Goal: Task Accomplishment & Management: Complete application form

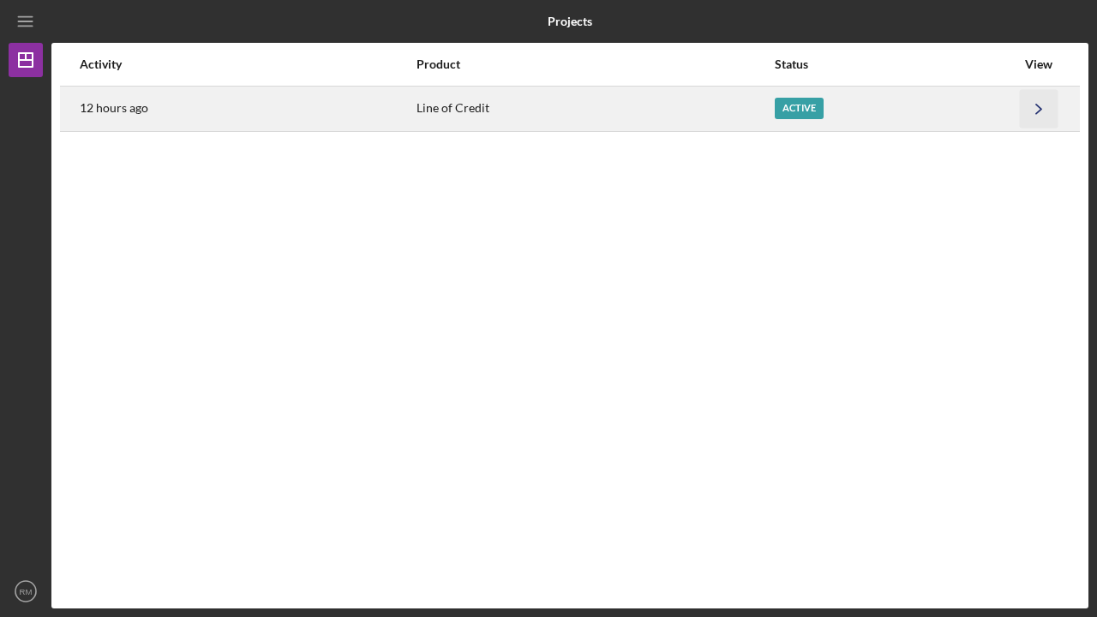
click at [1042, 107] on icon "Icon/Navigate" at bounding box center [1039, 108] width 39 height 39
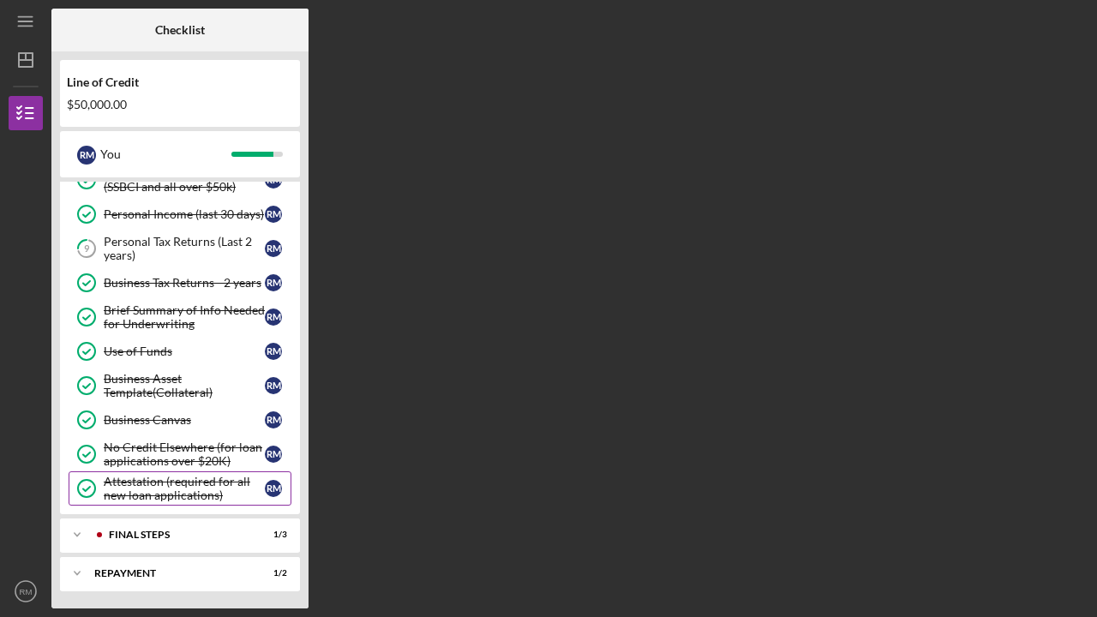
scroll to position [127, 0]
click at [231, 534] on div "FINAL STEPS" at bounding box center [194, 535] width 170 height 10
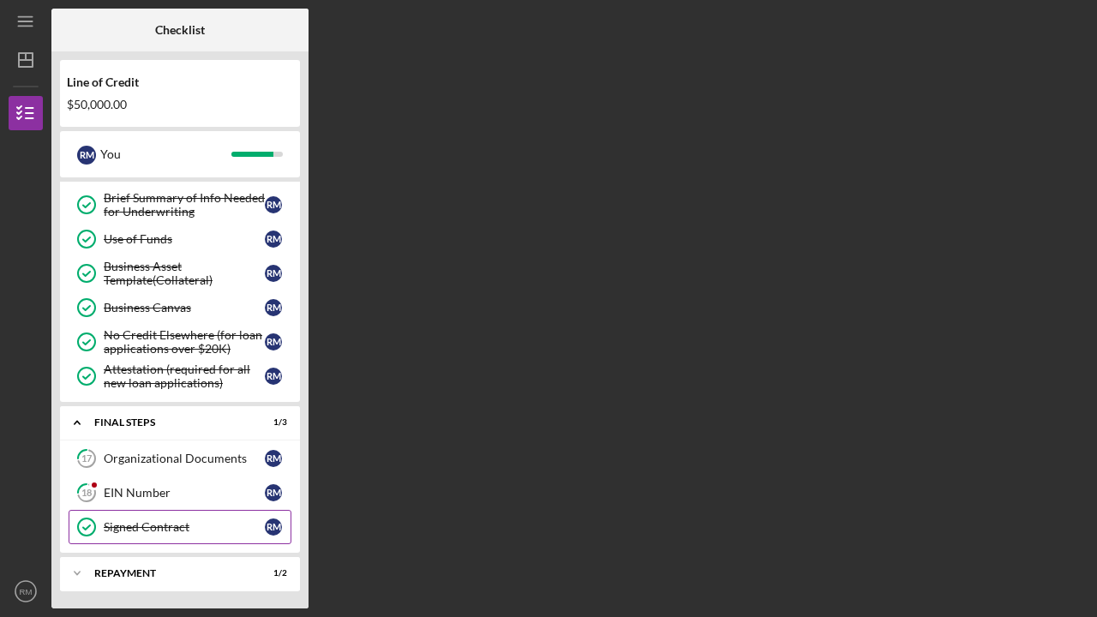
scroll to position [239, 0]
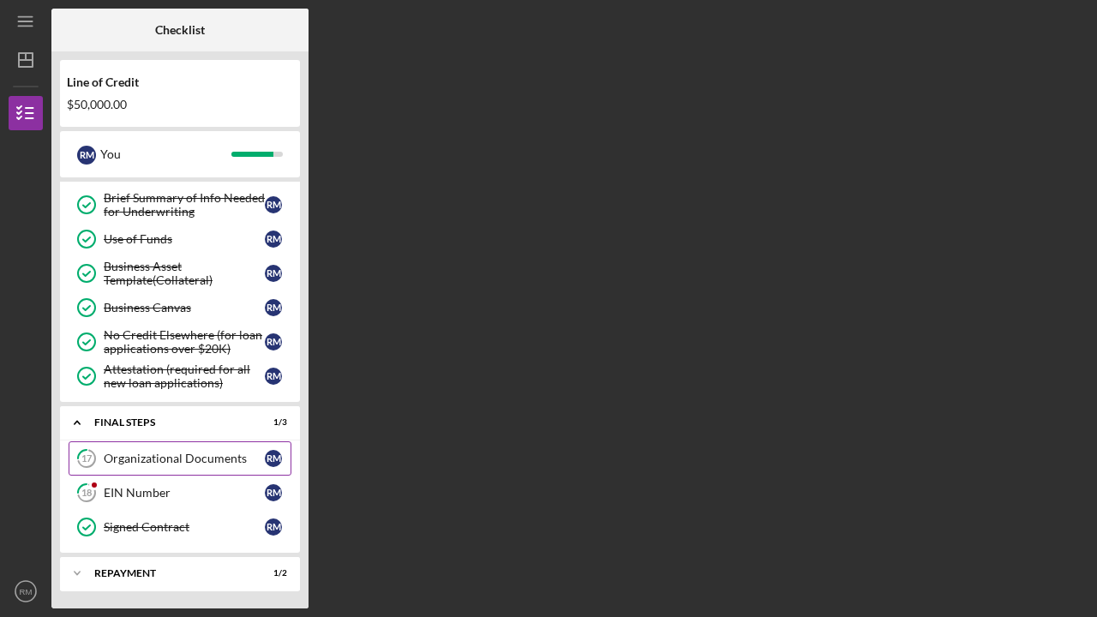
click at [210, 458] on div "Organizational Documents" at bounding box center [184, 459] width 161 height 14
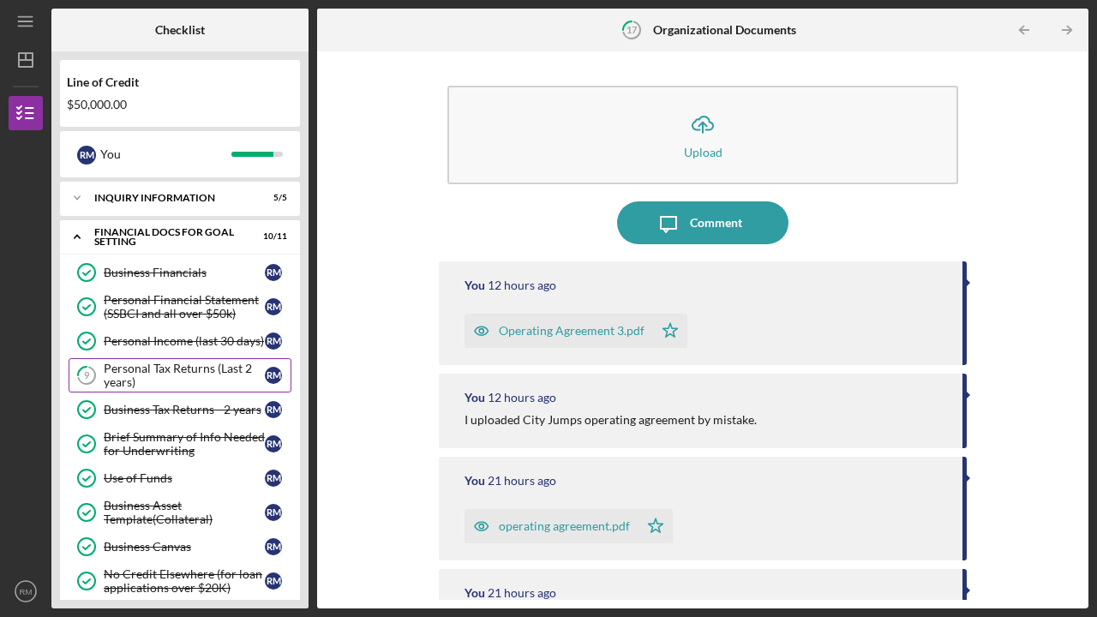
click at [165, 363] on div "Personal Tax Returns (Last 2 years)" at bounding box center [184, 375] width 161 height 27
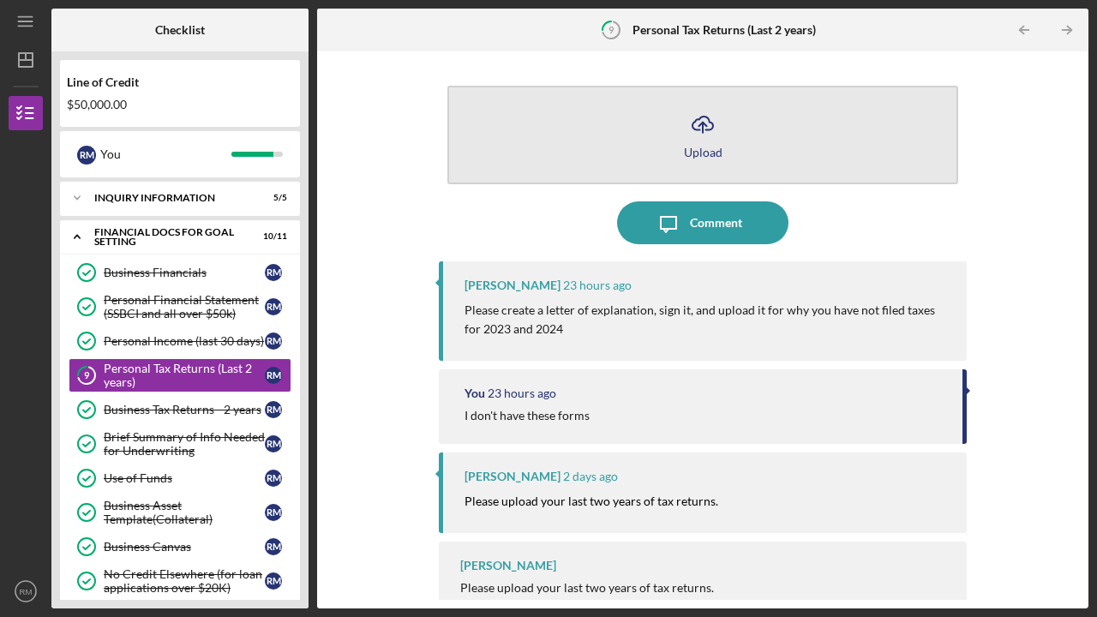
click at [703, 136] on icon "Icon/Upload" at bounding box center [702, 124] width 43 height 43
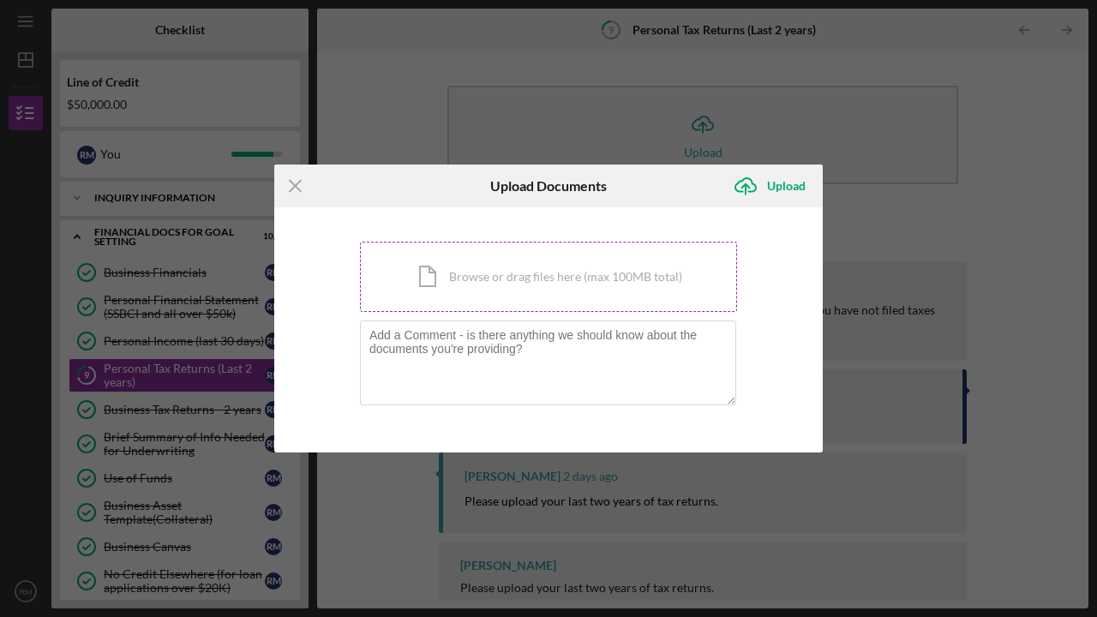
click at [508, 278] on div "Icon/Document Browse or drag files here (max 100MB total) Tap to choose files o…" at bounding box center [548, 277] width 377 height 70
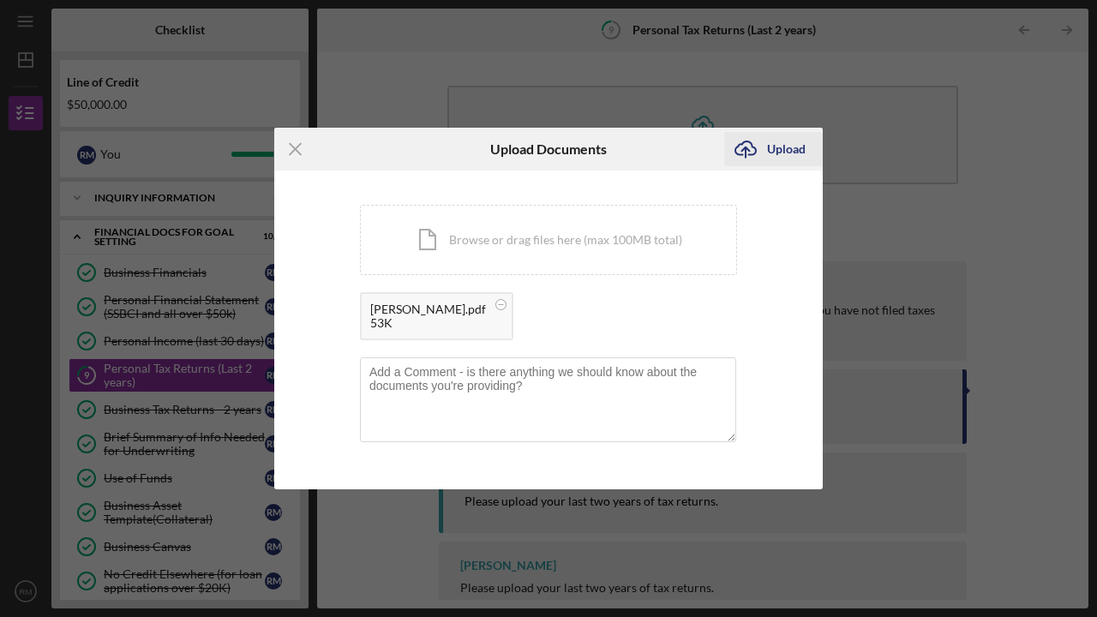
click at [785, 149] on div "Upload" at bounding box center [786, 149] width 39 height 34
